Goal: Information Seeking & Learning: Compare options

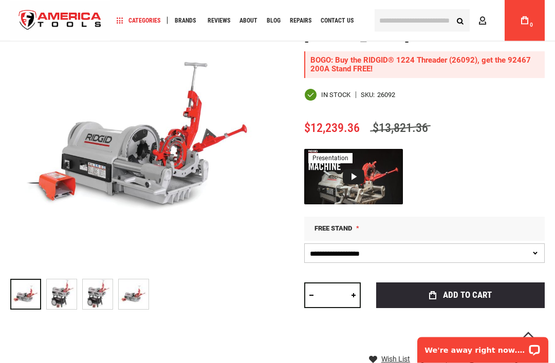
scroll to position [155, 0]
click at [58, 299] on img at bounding box center [62, 295] width 30 height 30
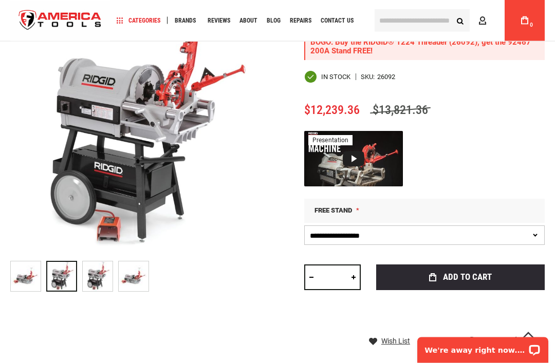
scroll to position [173, 0]
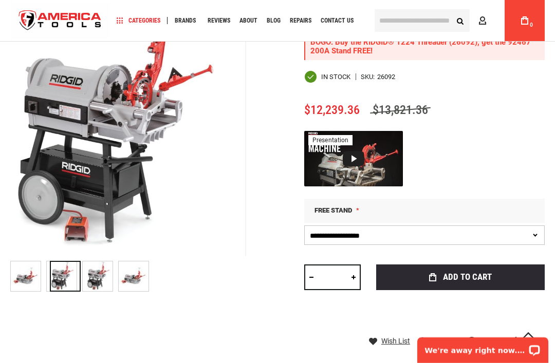
click at [93, 278] on img at bounding box center [98, 277] width 30 height 30
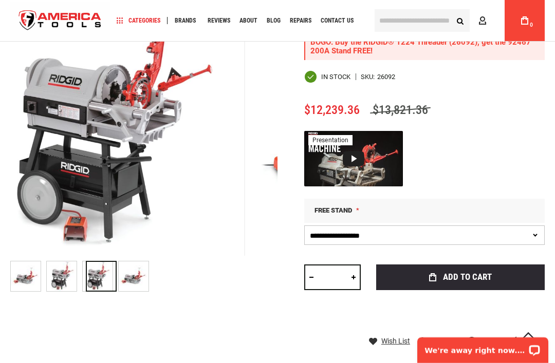
click at [129, 277] on img at bounding box center [134, 277] width 30 height 30
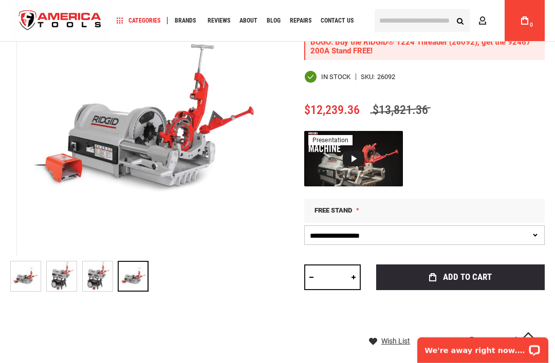
click at [16, 271] on img at bounding box center [26, 277] width 30 height 30
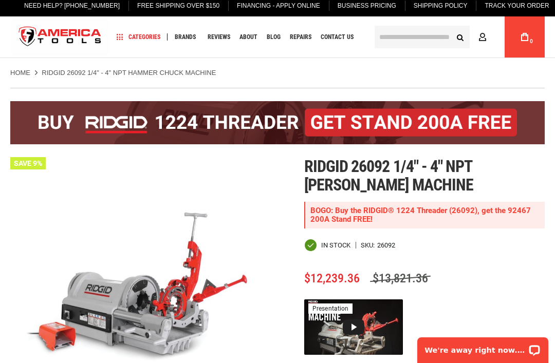
scroll to position [0, 0]
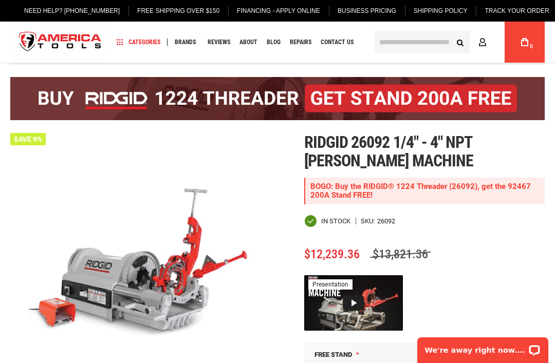
click at [498, 190] on div "BOGO: Buy the RIDGID® 1224 Threader (26092), get the 92467 200A Stand FREE!" at bounding box center [424, 191] width 241 height 27
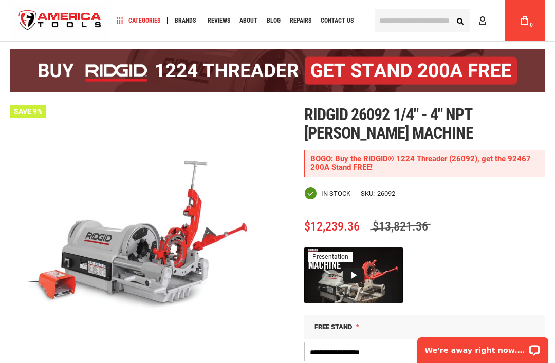
scroll to position [35, 0]
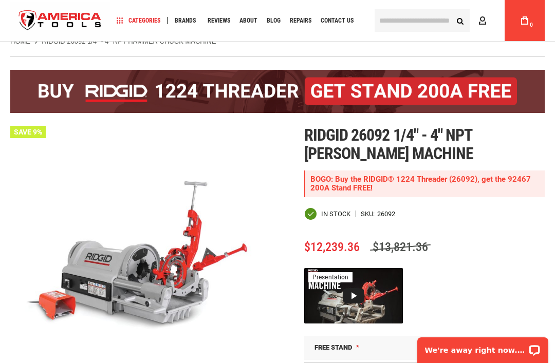
click at [494, 185] on div "BOGO: Buy the RIDGID® 1224 Threader (26092), get the 92467 200A Stand FREE!" at bounding box center [424, 184] width 241 height 27
copy div "92467 200A"
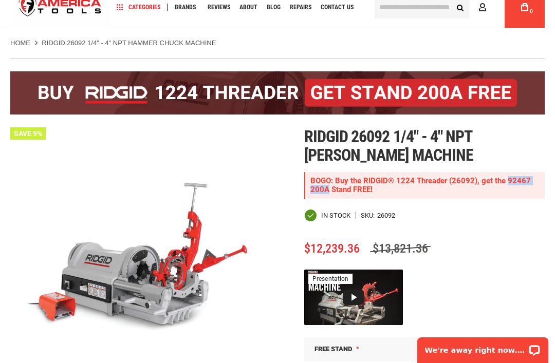
scroll to position [0, 0]
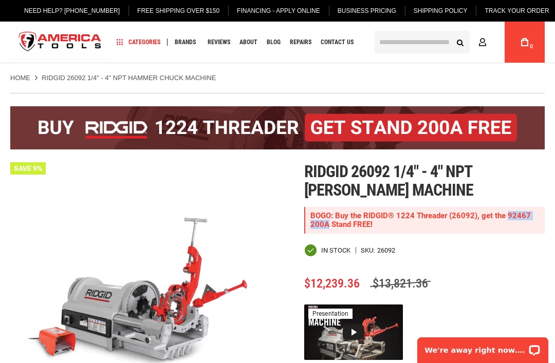
click at [396, 43] on input "text" at bounding box center [422, 42] width 95 height 23
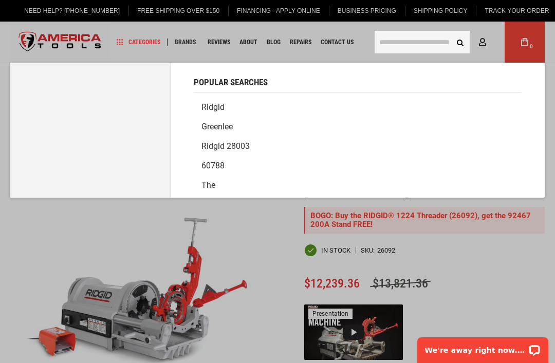
click at [406, 41] on input "text" at bounding box center [422, 42] width 95 height 23
click at [402, 41] on input "text" at bounding box center [422, 42] width 95 height 23
paste input "**********"
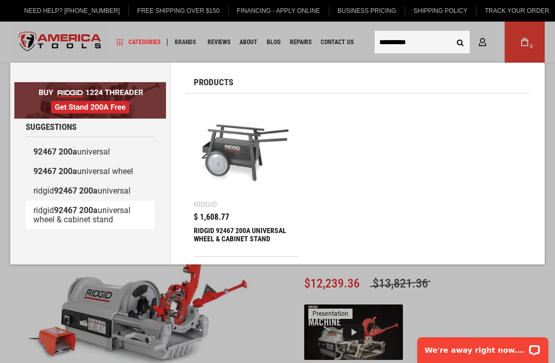
type input "**********"
click at [97, 215] on link "ridgid 92467 200a universal wheel & cabinet stand" at bounding box center [90, 215] width 129 height 29
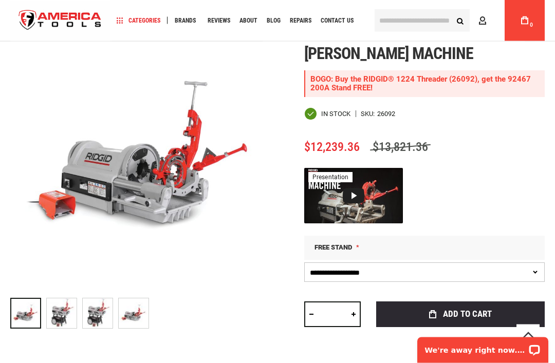
scroll to position [139, 0]
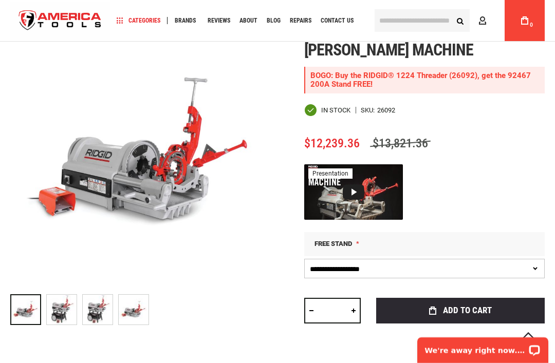
click at [539, 272] on select "**********" at bounding box center [424, 269] width 241 height 20
select select "*"
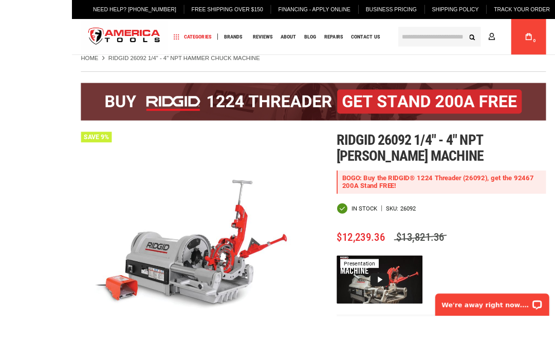
scroll to position [103, 0]
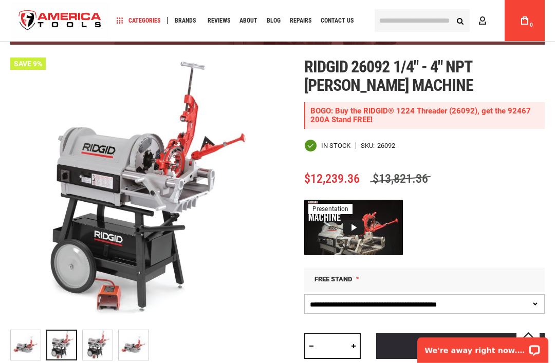
click at [68, 345] on img at bounding box center [62, 345] width 30 height 30
click at [99, 344] on img at bounding box center [98, 345] width 30 height 30
click at [128, 347] on img at bounding box center [134, 345] width 30 height 30
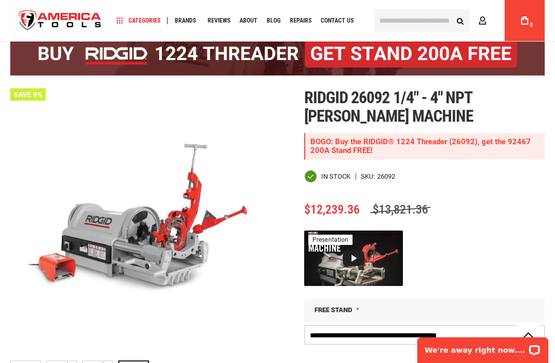
scroll to position [72, 0]
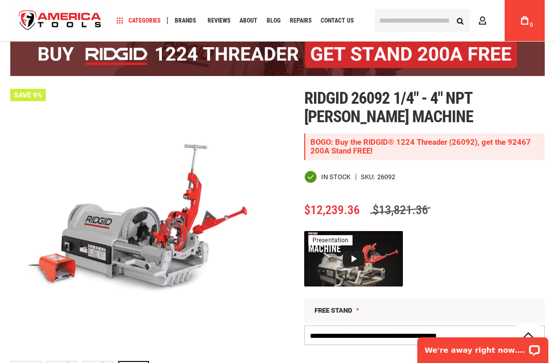
click at [8, 5] on div "Language English Español Need Help? +1 305-513-9914 Free Shipping Over $150 Fin…" at bounding box center [277, 20] width 555 height 41
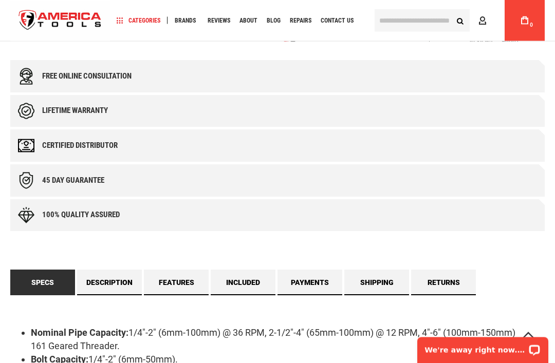
scroll to position [618, 0]
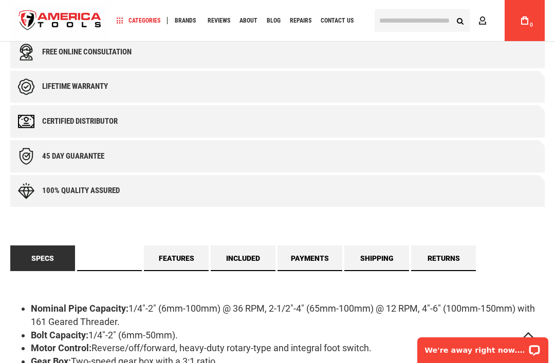
click at [106, 257] on link "Description" at bounding box center [109, 259] width 65 height 26
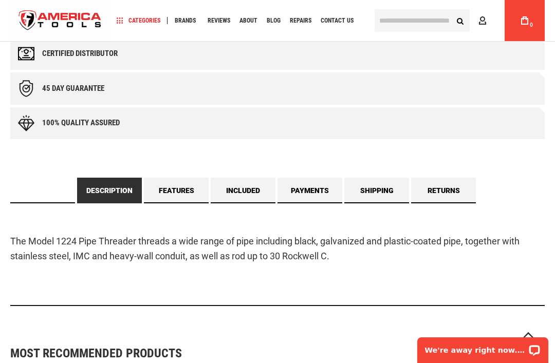
click at [44, 199] on link "Specs" at bounding box center [42, 191] width 65 height 26
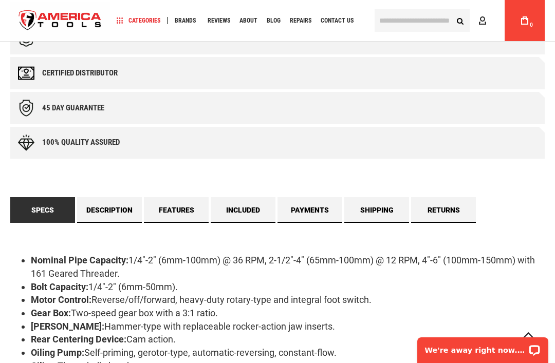
scroll to position [597, 0]
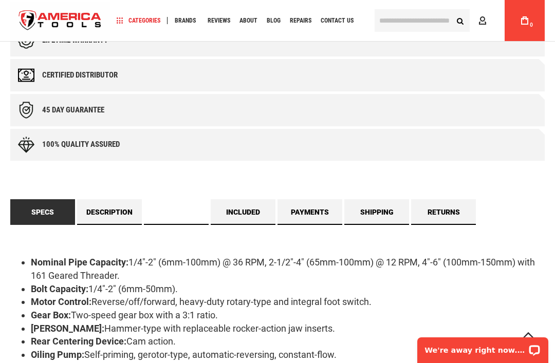
click at [179, 212] on link "Features" at bounding box center [176, 212] width 65 height 26
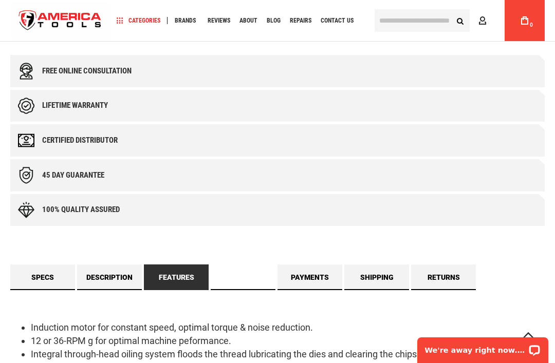
click at [245, 269] on link "Included" at bounding box center [243, 278] width 65 height 26
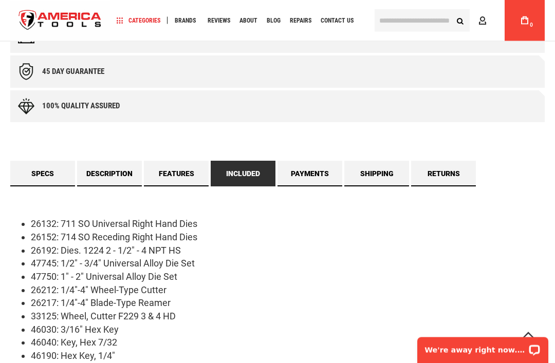
scroll to position [635, 0]
click at [299, 168] on link "Payments" at bounding box center [310, 174] width 65 height 26
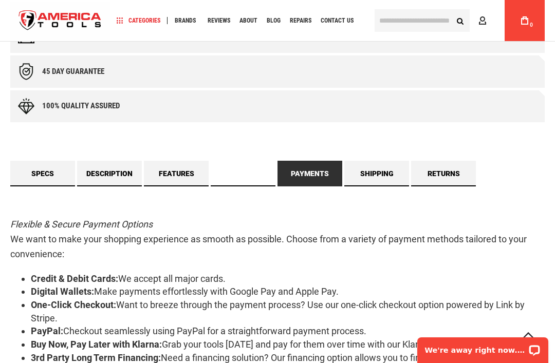
click at [246, 164] on link "Included" at bounding box center [243, 174] width 65 height 26
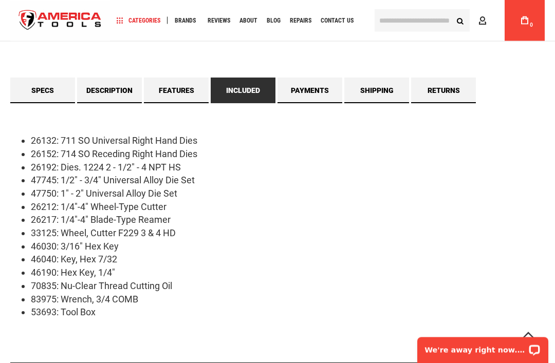
scroll to position [719, 0]
click at [36, 93] on link "Specs" at bounding box center [42, 91] width 65 height 26
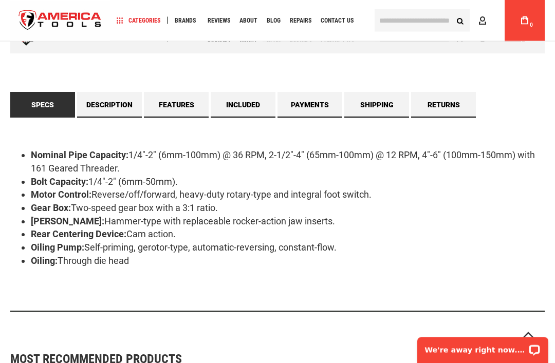
scroll to position [704, 0]
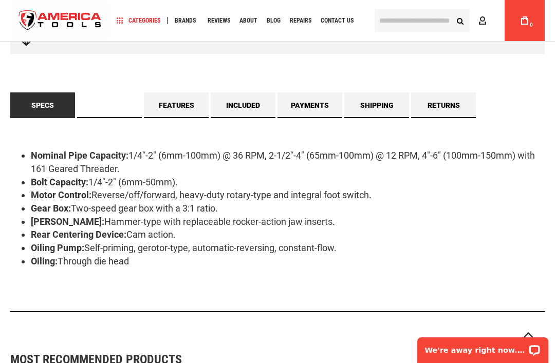
click at [110, 102] on link "Description" at bounding box center [109, 106] width 65 height 26
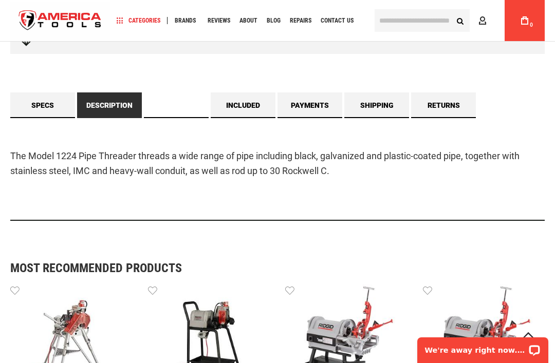
click at [173, 107] on link "Features" at bounding box center [176, 106] width 65 height 26
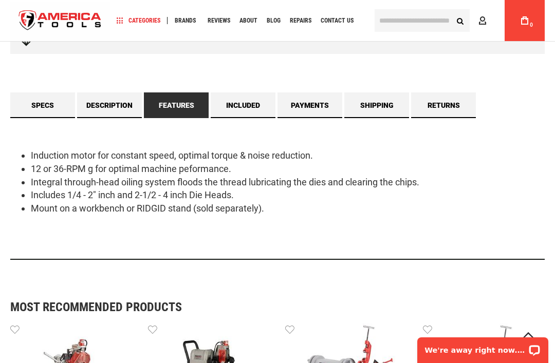
click at [233, 96] on link "Included" at bounding box center [243, 106] width 65 height 26
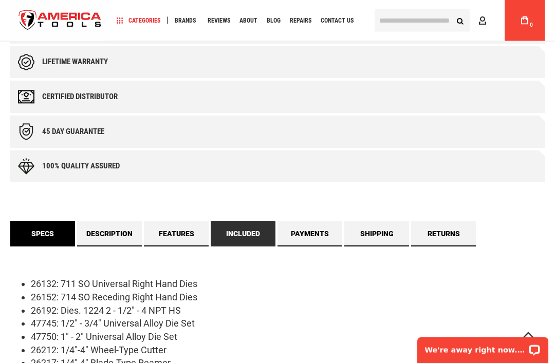
scroll to position [575, 0]
click at [53, 237] on link "Specs" at bounding box center [42, 234] width 65 height 26
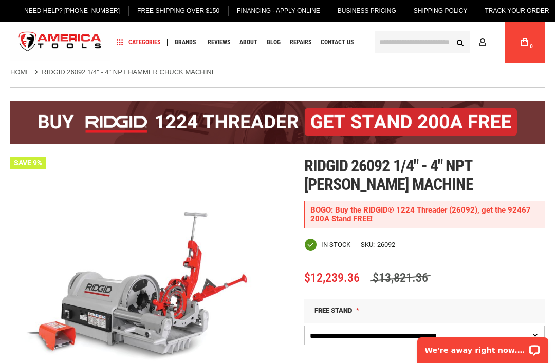
scroll to position [4, 0]
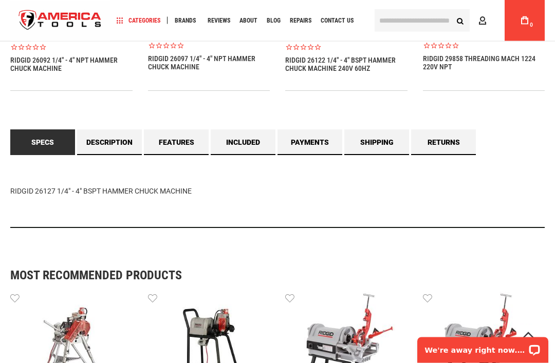
scroll to position [845, 0]
click at [120, 144] on link "Description" at bounding box center [109, 143] width 65 height 26
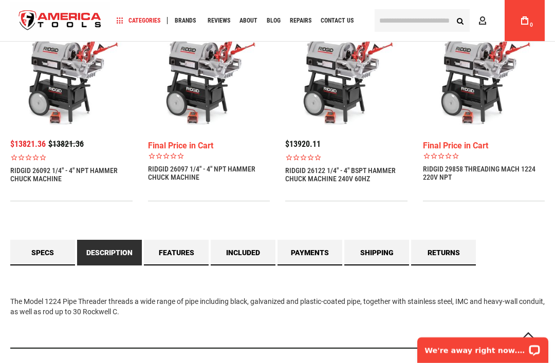
scroll to position [734, 0]
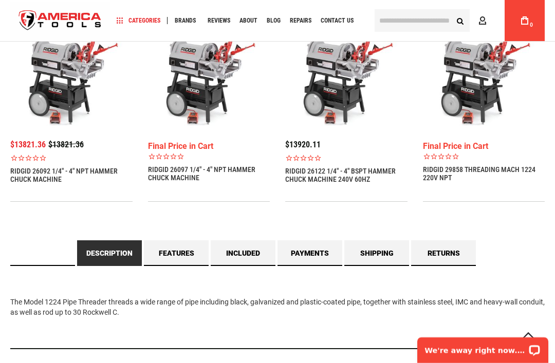
click at [50, 256] on link "Specs" at bounding box center [42, 254] width 65 height 26
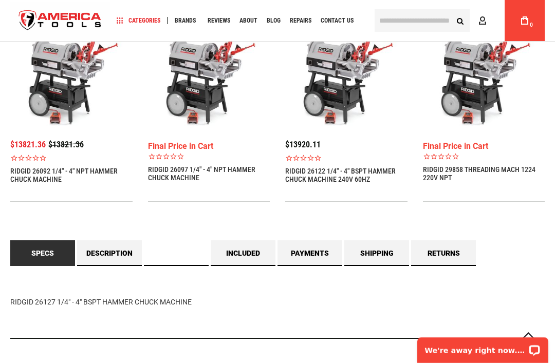
click at [170, 251] on link "Features" at bounding box center [176, 254] width 65 height 26
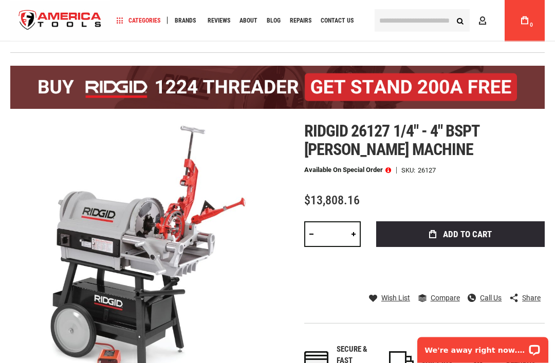
scroll to position [31, 0]
